Goal: Check status: Check status

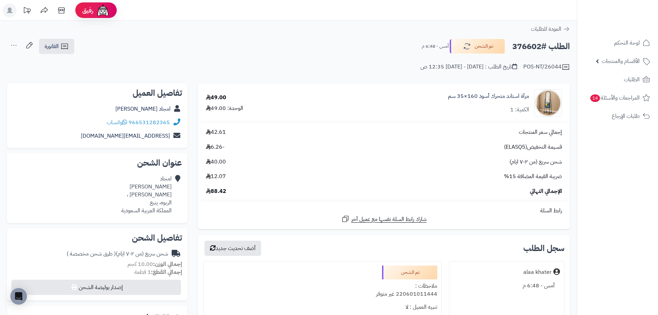
click at [524, 46] on h2 "الطلب #376602" at bounding box center [541, 46] width 58 height 14
copy h2 "376602"
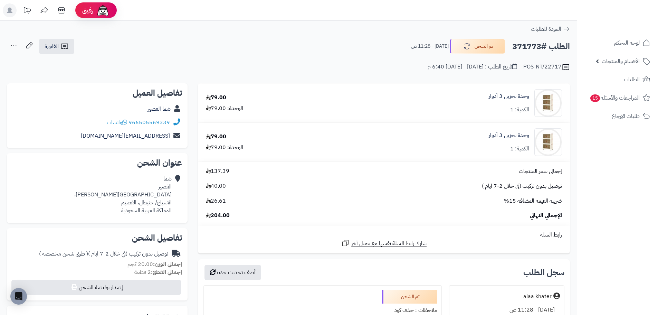
click at [523, 45] on h2 "الطلب #371773" at bounding box center [541, 46] width 58 height 14
copy h2 "371773"
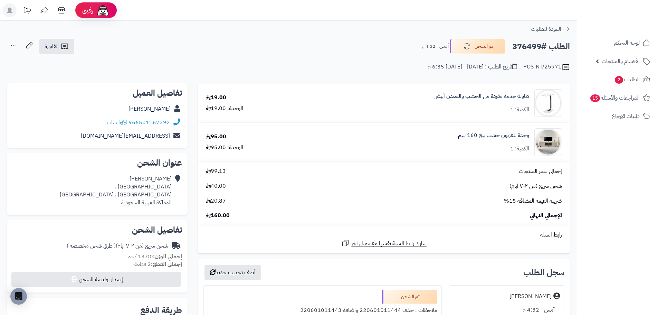
click at [538, 46] on h2 "الطلب #376499" at bounding box center [541, 46] width 58 height 14
copy h2 "376499"
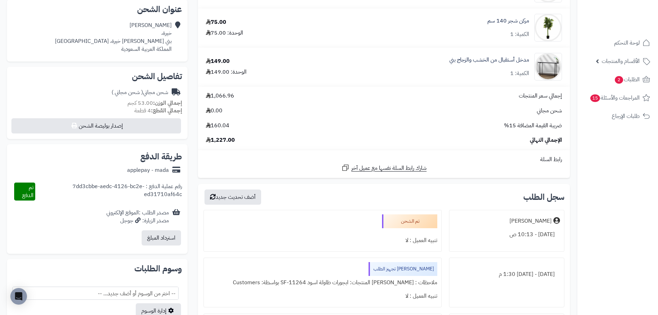
scroll to position [35, 0]
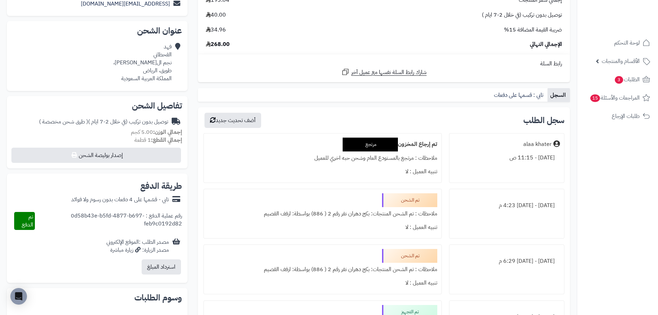
scroll to position [138, 0]
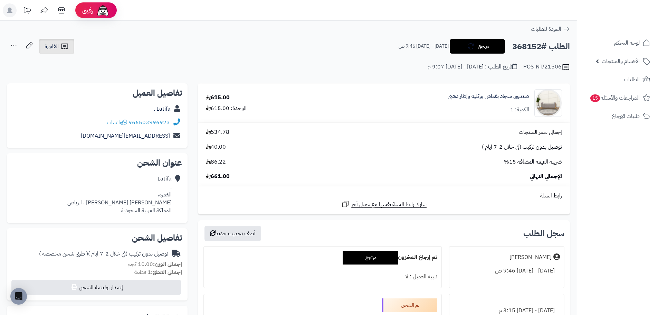
click at [56, 46] on span "الفاتورة" at bounding box center [52, 46] width 14 height 8
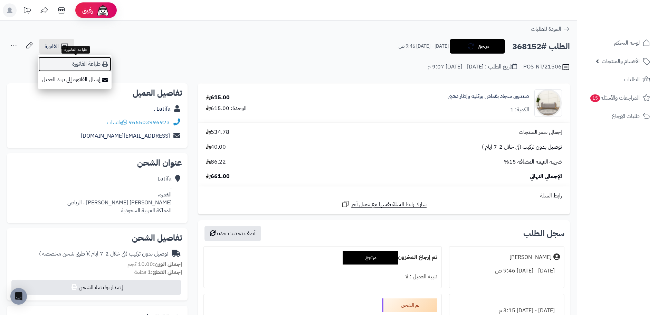
click at [89, 65] on link "طباعة الفاتورة" at bounding box center [75, 64] width 74 height 16
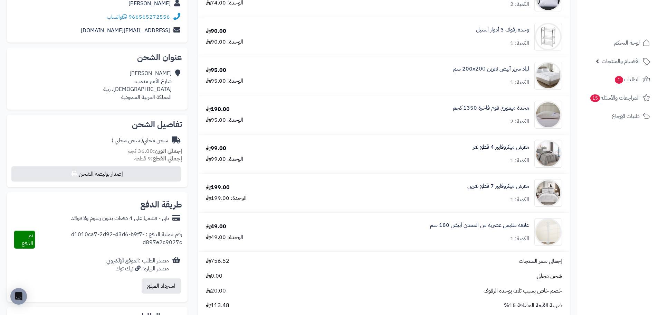
scroll to position [104, 0]
